Goal: Information Seeking & Learning: Learn about a topic

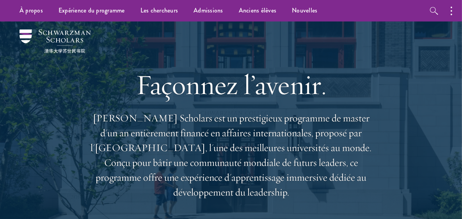
click at [389, 75] on div "Façonnez l’avenir. Schwarzman Scholars est un prestigieux programme de master d…" at bounding box center [231, 133] width 416 height 225
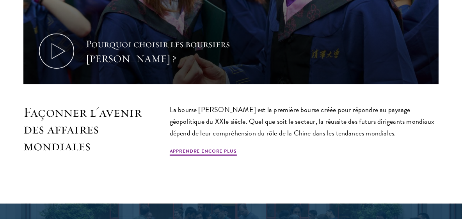
scroll to position [405, 0]
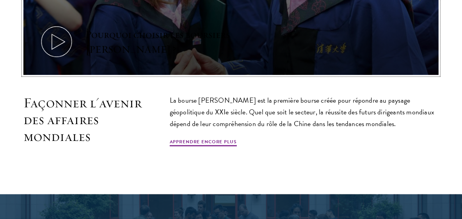
click at [68, 32] on icon at bounding box center [56, 41] width 35 height 35
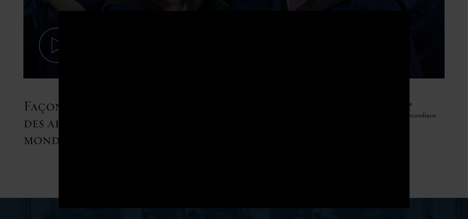
click at [420, 182] on div at bounding box center [234, 109] width 468 height 219
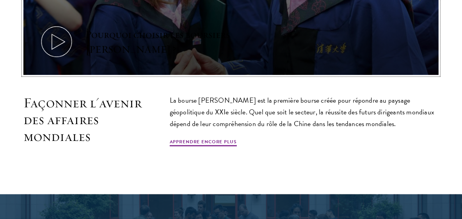
click at [57, 43] on icon at bounding box center [56, 41] width 35 height 35
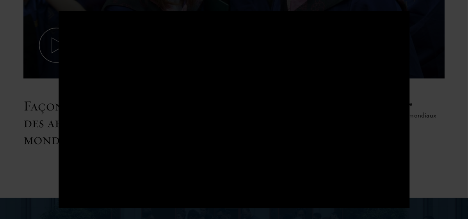
click at [453, 153] on div at bounding box center [234, 109] width 468 height 219
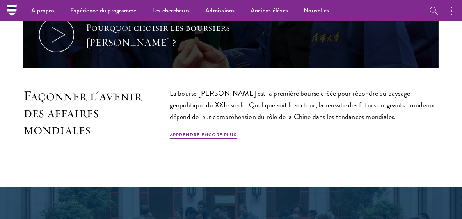
scroll to position [413, 0]
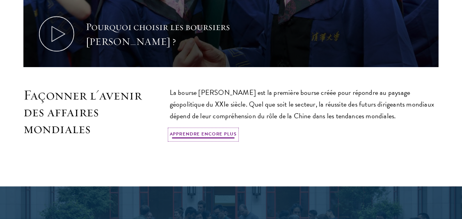
click at [207, 136] on font "Apprendre encore plus" at bounding box center [203, 133] width 67 height 7
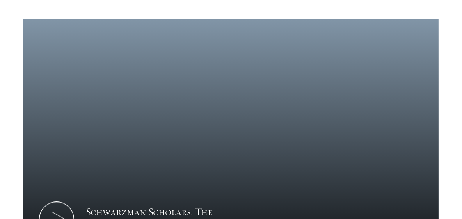
scroll to position [942, 0]
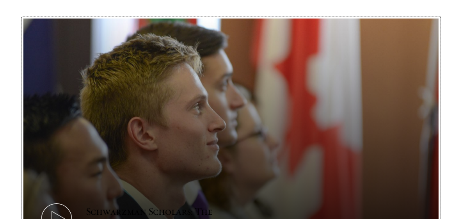
click at [60, 202] on icon at bounding box center [56, 219] width 35 height 35
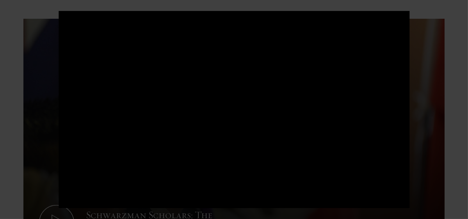
click at [455, 48] on div at bounding box center [234, 109] width 468 height 219
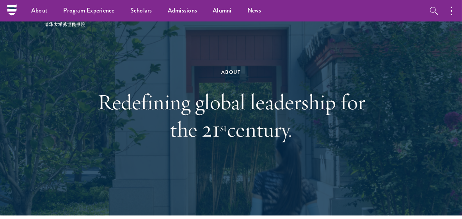
scroll to position [24, 0]
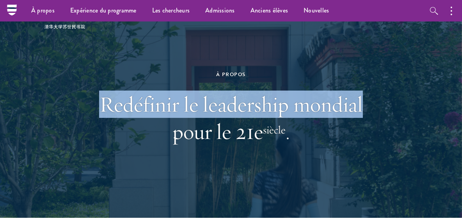
drag, startPoint x: 394, startPoint y: 51, endPoint x: 391, endPoint y: 111, distance: 60.2
click at [391, 111] on div "À propos Redéfinir le leadership mondial pour le 21e siècle ." at bounding box center [231, 107] width 416 height 221
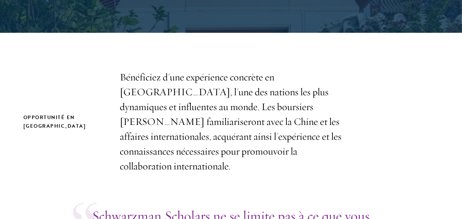
scroll to position [259, 0]
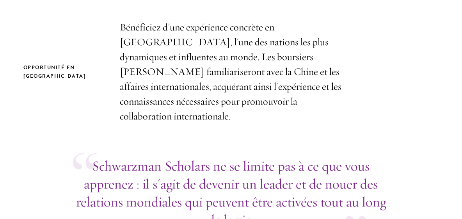
click at [368, 36] on div "Opportunité en Chine Bénéficiez d'une expérience concrète en Chine, l'une des n…" at bounding box center [231, 72] width 416 height 104
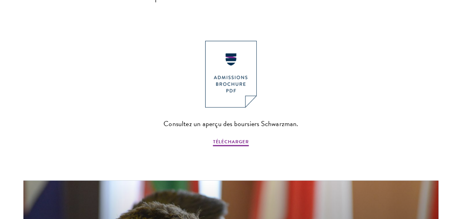
scroll to position [843, 0]
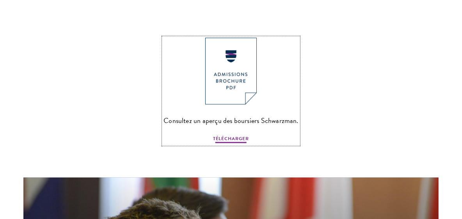
click at [240, 135] on font "TÉLÉCHARGER" at bounding box center [231, 138] width 36 height 7
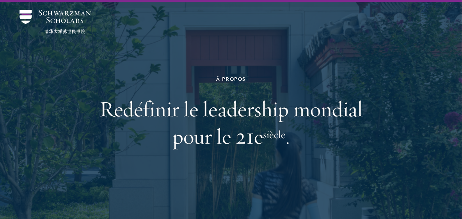
scroll to position [20, 0]
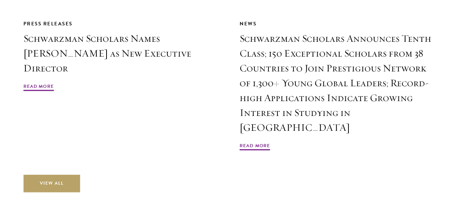
scroll to position [1793, 0]
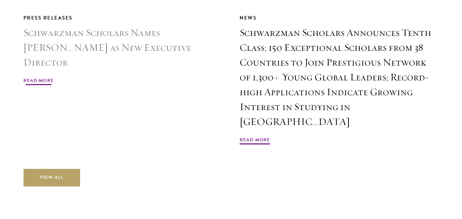
drag, startPoint x: 234, startPoint y: 136, endPoint x: 218, endPoint y: 118, distance: 24.2
click at [218, 118] on div "Press Releases Schwarzman Scholars Names Amy Celico as New Executive Director R…" at bounding box center [122, 80] width 199 height 132
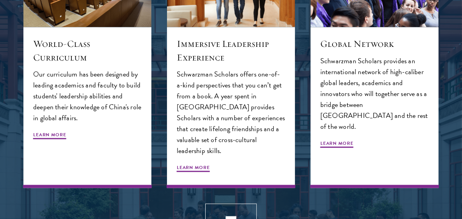
scroll to position [808, 0]
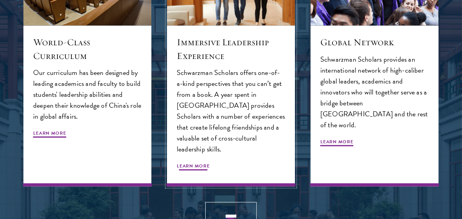
click at [215, 26] on div "Immersive Leadership Experience Schwarzman Scholars offers one-of-a-kind perspe…" at bounding box center [231, 106] width 128 height 161
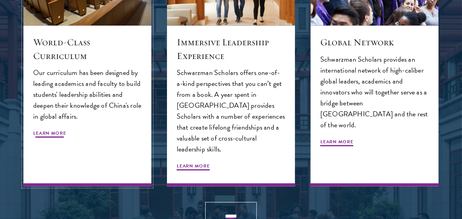
click at [57, 134] on span "Learn More" at bounding box center [49, 134] width 33 height 9
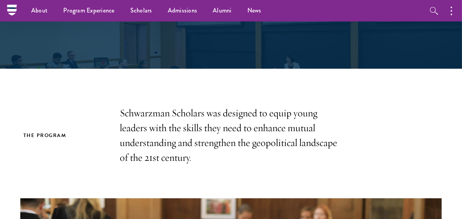
scroll to position [95, 0]
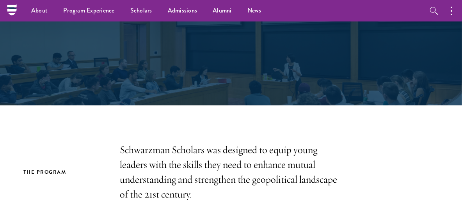
drag, startPoint x: 457, startPoint y: 1, endPoint x: 301, endPoint y: 141, distance: 210.1
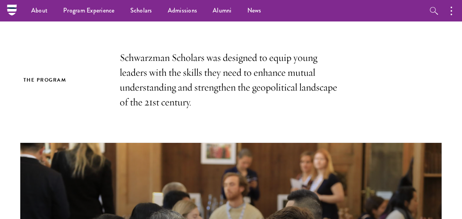
scroll to position [176, 0]
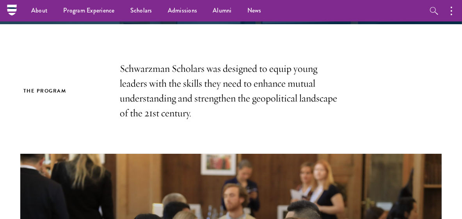
drag, startPoint x: 450, startPoint y: 2, endPoint x: 302, endPoint y: 92, distance: 173.3
click at [302, 92] on p "Schwarzman Scholars was designed to equip young leaders with the skills they ne…" at bounding box center [231, 90] width 223 height 59
click at [451, 9] on icon "button" at bounding box center [452, 10] width 2 height 9
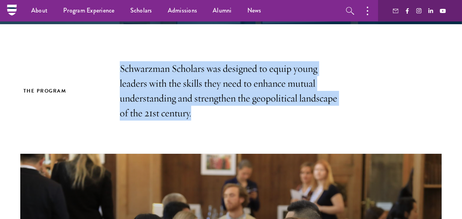
drag, startPoint x: 192, startPoint y: 116, endPoint x: 114, endPoint y: 66, distance: 92.5
click at [114, 66] on div "The Program Schwarzman Scholars was designed to equip young leaders with the sk…" at bounding box center [231, 90] width 416 height 59
click at [120, 50] on div at bounding box center [120, 50] width 0 height 0
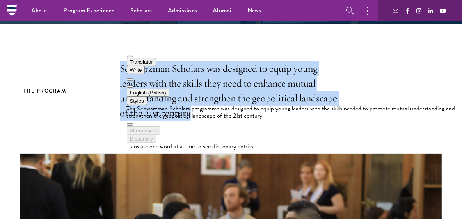
click at [169, 89] on button "English (British)" at bounding box center [148, 93] width 43 height 8
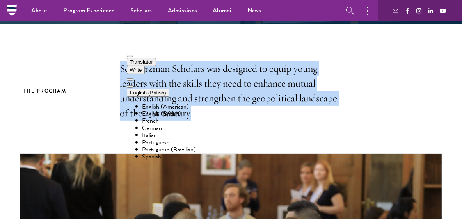
click at [176, 117] on li "French" at bounding box center [303, 120] width 320 height 7
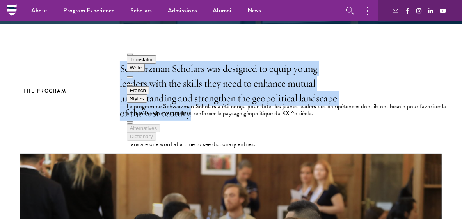
click at [133, 84] on button at bounding box center [130, 85] width 6 height 2
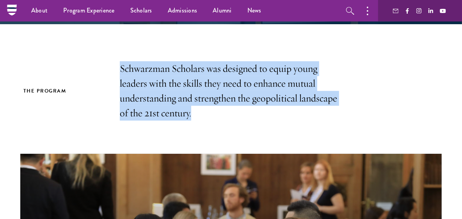
click at [275, 89] on p "Schwarzman Scholars was designed to equip young leaders with the skills they ne…" at bounding box center [231, 90] width 223 height 59
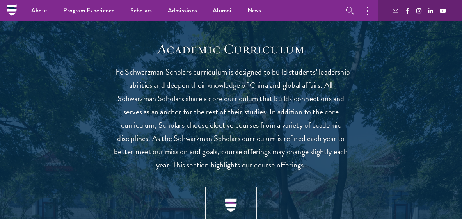
scroll to position [660, 0]
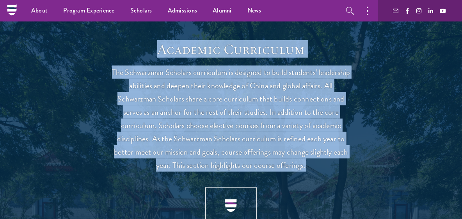
drag, startPoint x: 156, startPoint y: 48, endPoint x: 319, endPoint y: 163, distance: 199.8
click at [319, 163] on header "Academic Curriculum The Schwarzman Scholars curriculum is designed to build stu…" at bounding box center [231, 174] width 242 height 267
click at [306, 170] on div at bounding box center [306, 170] width 0 height 0
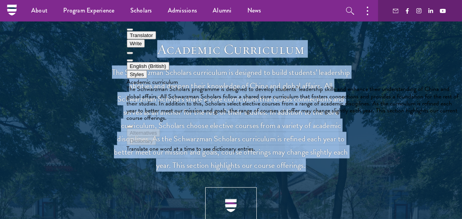
click at [169, 62] on button "English (British)" at bounding box center [148, 66] width 43 height 8
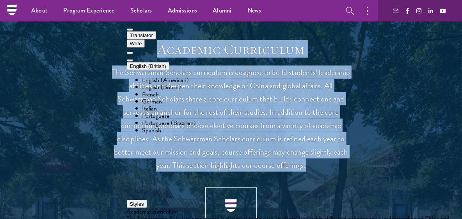
click at [171, 91] on li "French" at bounding box center [303, 94] width 320 height 7
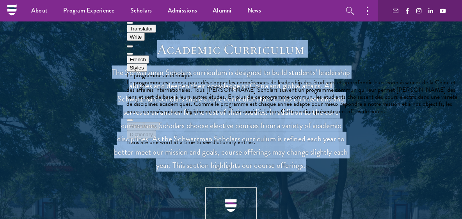
click at [133, 53] on button at bounding box center [130, 54] width 6 height 2
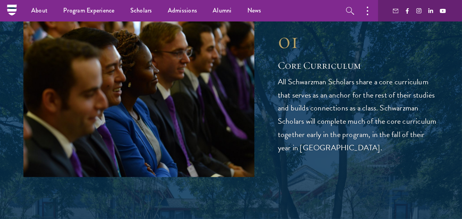
scroll to position [975, 0]
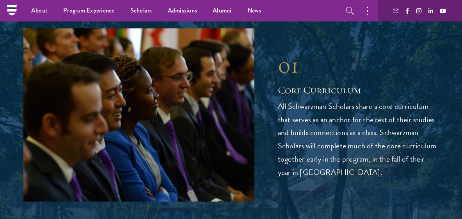
click at [369, 47] on div "01 Core Curriculum 01 Core Curriculum All Schwarzman Scholars share a core curr…" at bounding box center [231, 115] width 416 height 173
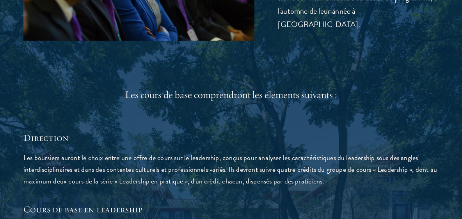
scroll to position [1176, 0]
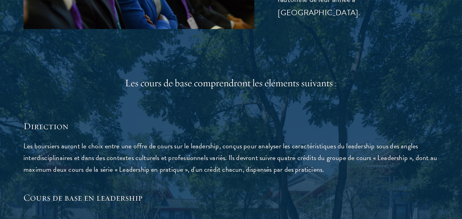
click at [278, 156] on font "Les boursiers auront le choix entre une offre de cours sur le leadership, conçu…" at bounding box center [230, 158] width 414 height 34
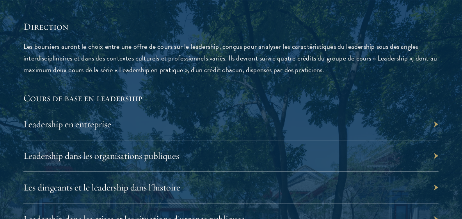
scroll to position [1289, 0]
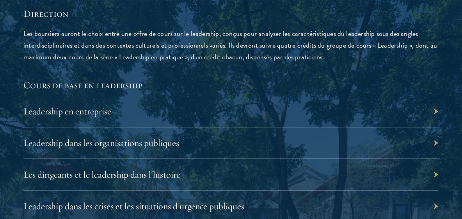
click at [254, 98] on div "Leadership en entreprise" at bounding box center [231, 112] width 416 height 32
click at [435, 96] on div "Leadership en entreprise" at bounding box center [231, 112] width 416 height 32
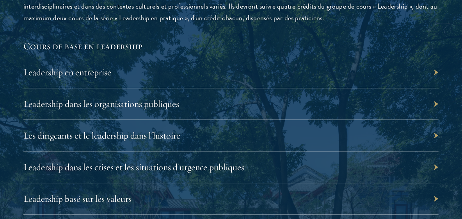
scroll to position [1336, 0]
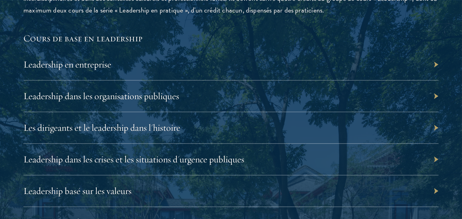
click at [437, 82] on div "Leadership dans les organisations publiques" at bounding box center [231, 96] width 416 height 32
click at [107, 90] on font "Leadership dans les organisations publiques" at bounding box center [105, 96] width 156 height 12
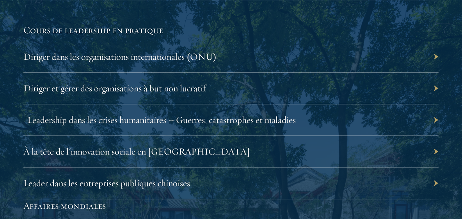
scroll to position [1671, 0]
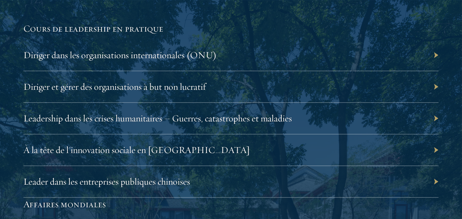
click at [436, 105] on div "Leadership dans les crises humanitaires – Guerres, catastrophes et maladies" at bounding box center [231, 119] width 416 height 32
click at [164, 49] on font "Diriger dans les organisations internationales (ONU)" at bounding box center [123, 55] width 193 height 12
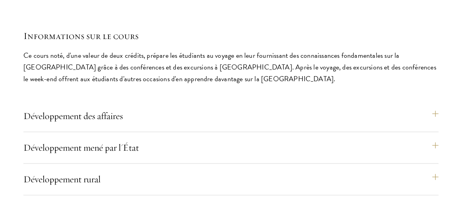
scroll to position [3389, 0]
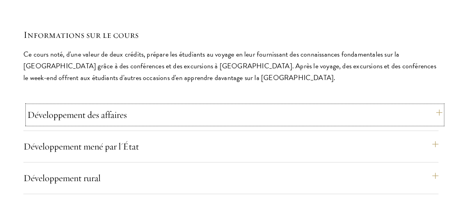
click at [435, 105] on button "Développement des affaires" at bounding box center [235, 114] width 416 height 19
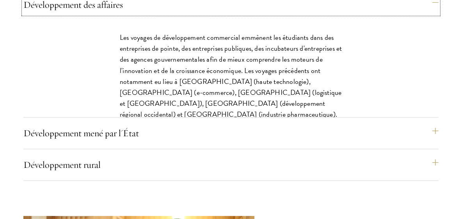
scroll to position [3503, 0]
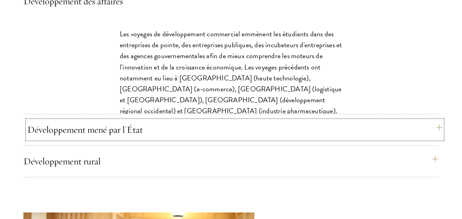
click at [437, 120] on button "Développement mené par l'État" at bounding box center [235, 129] width 416 height 19
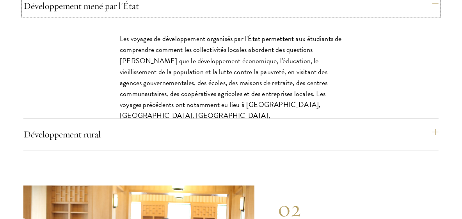
scroll to position [3531, 0]
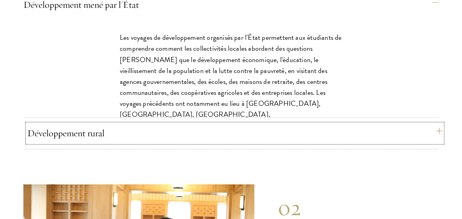
click at [440, 124] on button "Développement rural" at bounding box center [235, 133] width 416 height 19
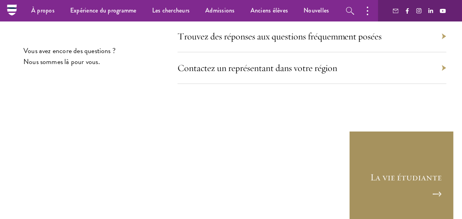
scroll to position [4531, 0]
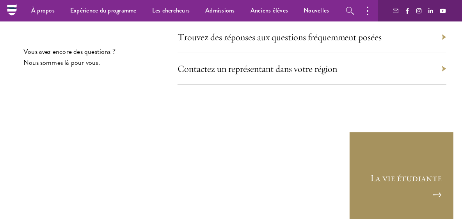
click at [440, 132] on link "La vie étudiante" at bounding box center [401, 184] width 105 height 105
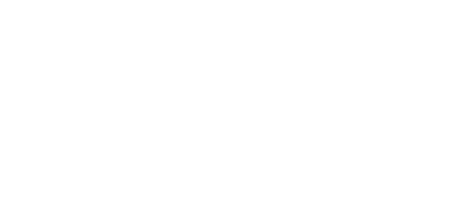
scroll to position [376, 0]
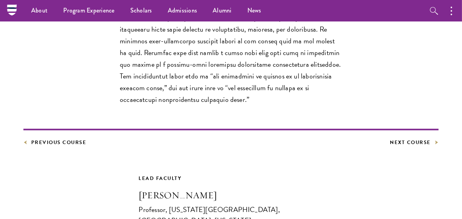
scroll to position [340, 0]
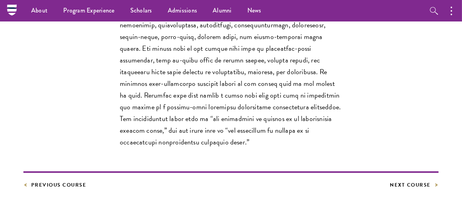
drag, startPoint x: 321, startPoint y: 6, endPoint x: 290, endPoint y: 127, distance: 124.4
click at [290, 127] on p "This course provides a foundation regarding the theory and practice of leadersh…" at bounding box center [231, 37] width 223 height 222
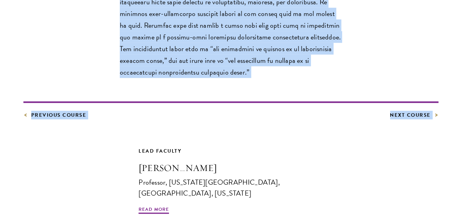
scroll to position [426, 0]
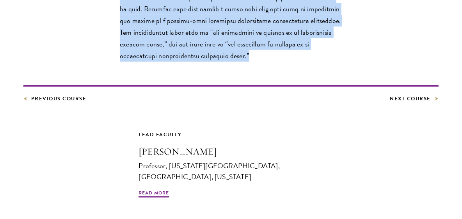
drag, startPoint x: 112, startPoint y: 52, endPoint x: 236, endPoint y: 46, distance: 124.0
click at [236, 49] on div at bounding box center [236, 49] width 0 height 0
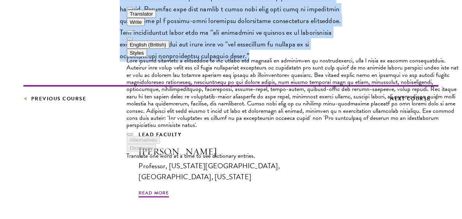
click at [169, 41] on button "English (British)" at bounding box center [148, 45] width 43 height 8
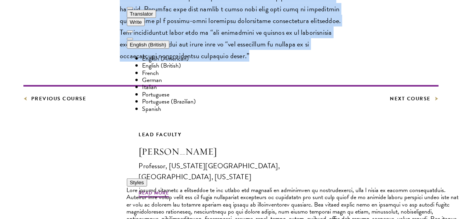
click at [177, 70] on li "French" at bounding box center [303, 73] width 320 height 7
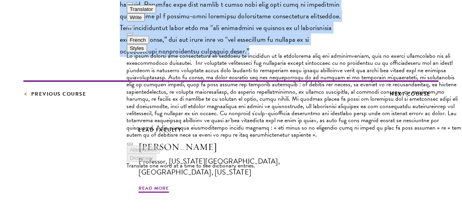
scroll to position [432, 0]
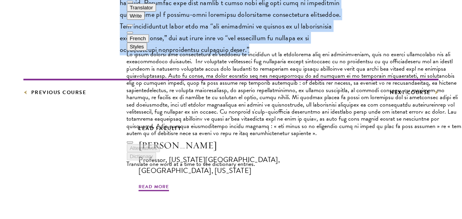
click at [133, 32] on button at bounding box center [130, 33] width 6 height 2
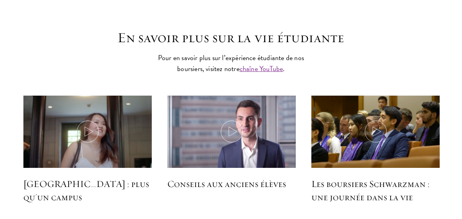
scroll to position [2274, 0]
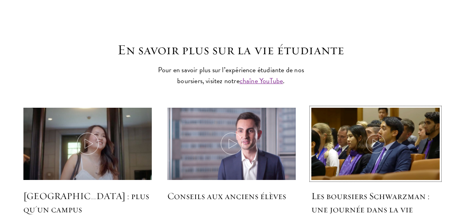
click at [379, 133] on icon at bounding box center [376, 144] width 22 height 22
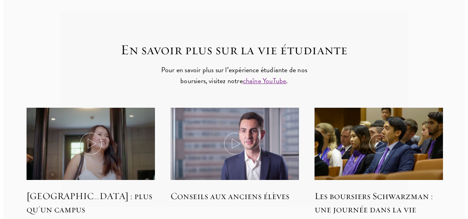
scroll to position [2273, 0]
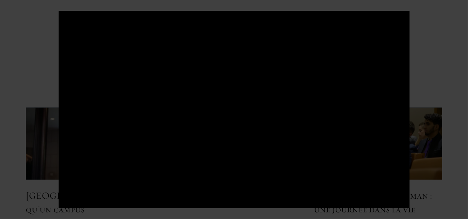
click at [440, 139] on div at bounding box center [234, 109] width 468 height 219
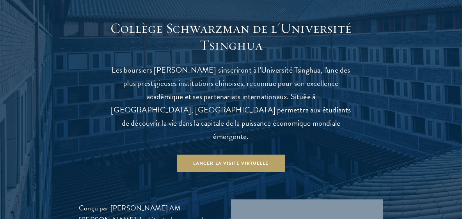
scroll to position [743, 0]
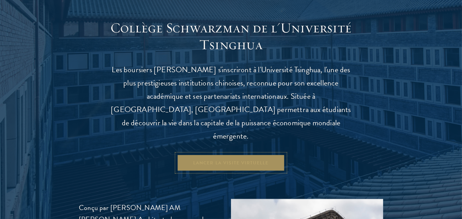
click at [239, 159] on font "Lancer la visite virtuelle" at bounding box center [230, 162] width 75 height 7
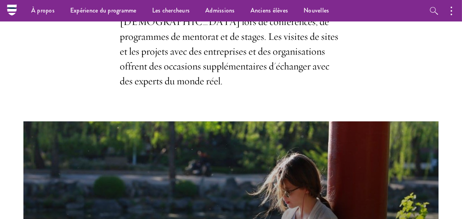
scroll to position [0, 0]
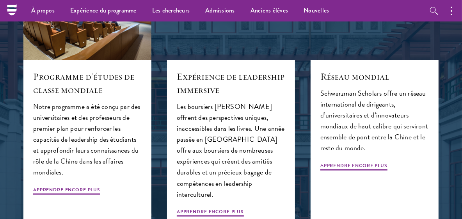
scroll to position [790, 0]
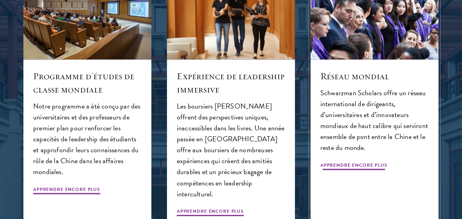
click at [353, 169] on span "Apprendre encore plus" at bounding box center [354, 166] width 67 height 10
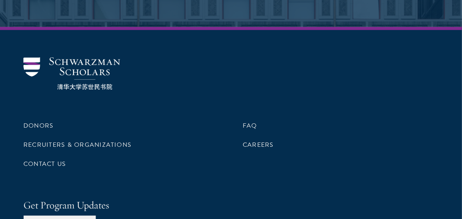
scroll to position [4777, 0]
click at [251, 140] on link "Careers" at bounding box center [258, 144] width 31 height 9
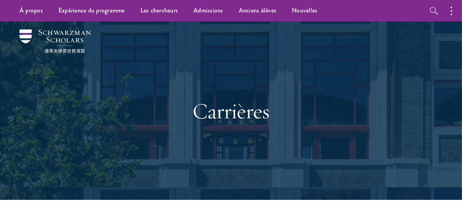
drag, startPoint x: 323, startPoint y: 85, endPoint x: 251, endPoint y: 149, distance: 96.3
click at [251, 149] on div "Carrières" at bounding box center [230, 110] width 269 height 121
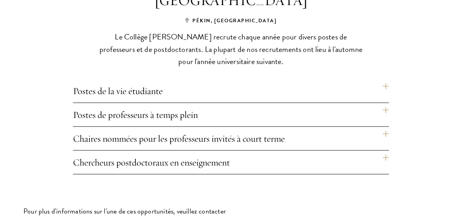
scroll to position [594, 0]
click at [385, 79] on h4 "Postes de la vie étudiante" at bounding box center [231, 90] width 316 height 23
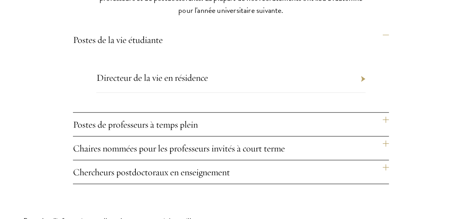
scroll to position [646, 0]
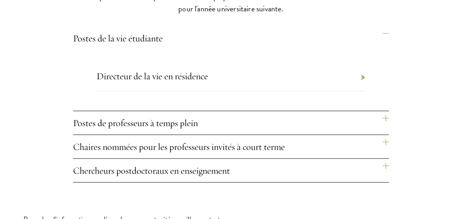
click at [382, 111] on h4 "Postes de professeurs à temps plein" at bounding box center [231, 122] width 316 height 23
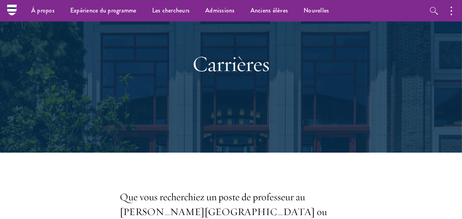
scroll to position [0, 0]
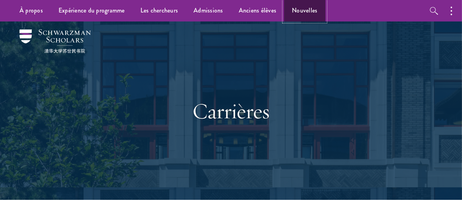
click at [313, 13] on font "Nouvelles" at bounding box center [304, 10] width 25 height 9
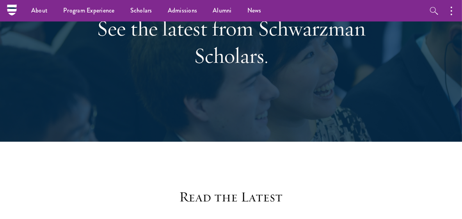
scroll to position [75, 0]
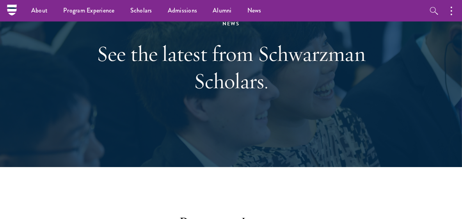
drag, startPoint x: 457, startPoint y: 0, endPoint x: 269, endPoint y: 175, distance: 257.0
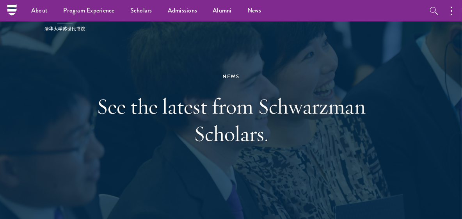
scroll to position [0, 0]
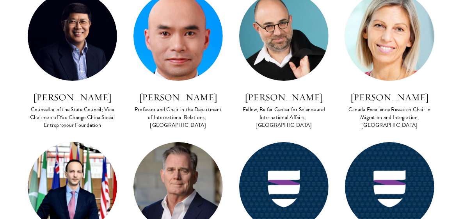
scroll to position [2205, 0]
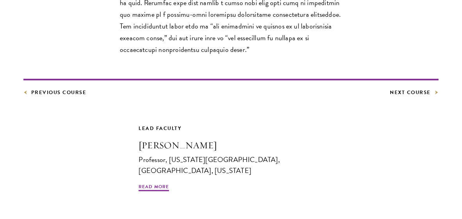
click at [258, 79] on footer "Previous Course Next Course" at bounding box center [231, 88] width 416 height 18
